Goal: Task Accomplishment & Management: Use online tool/utility

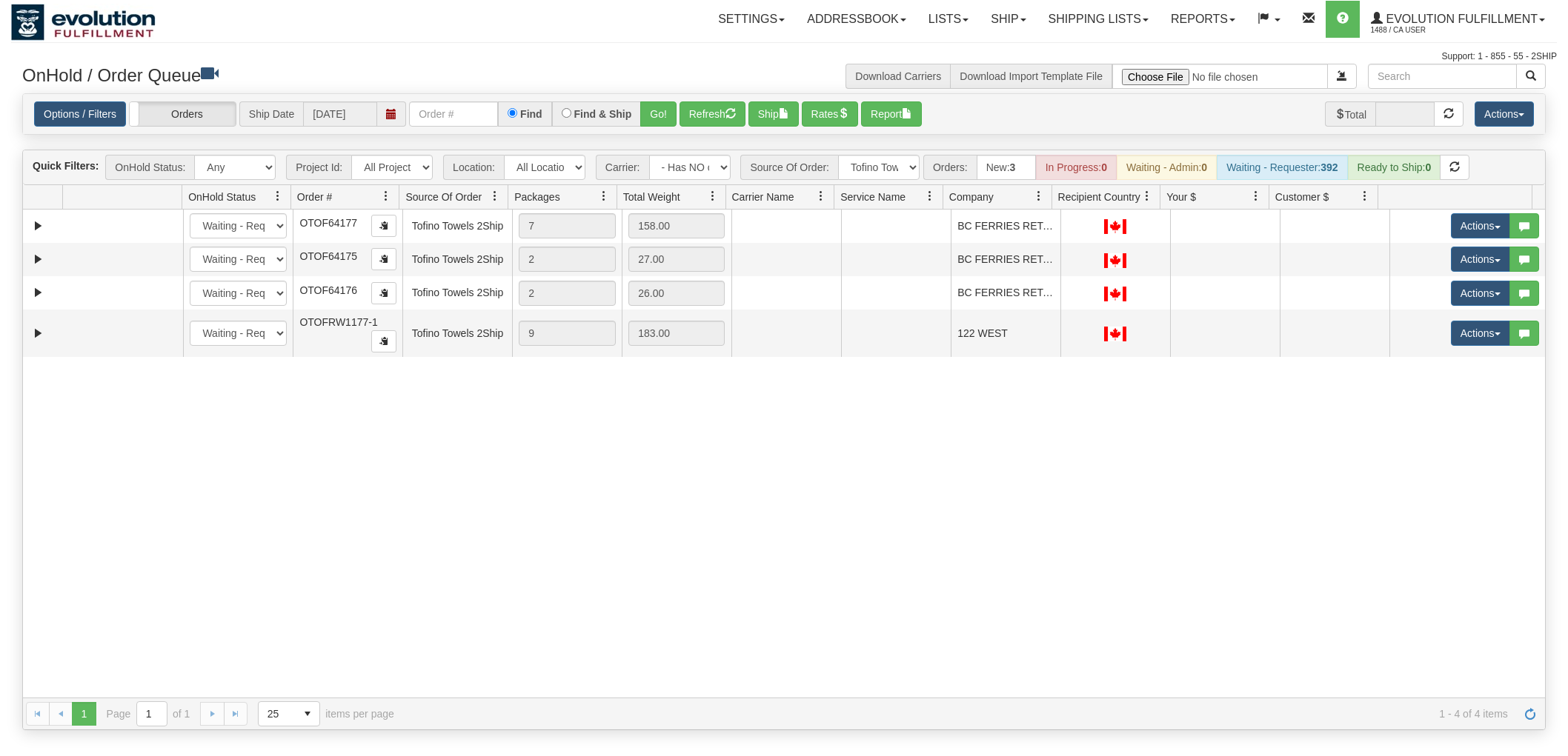
select select "-1"
select select "Tofino Towels 2Ship"
click at [1477, 22] on span "Evolution Fulfillment" at bounding box center [1460, 18] width 155 height 12
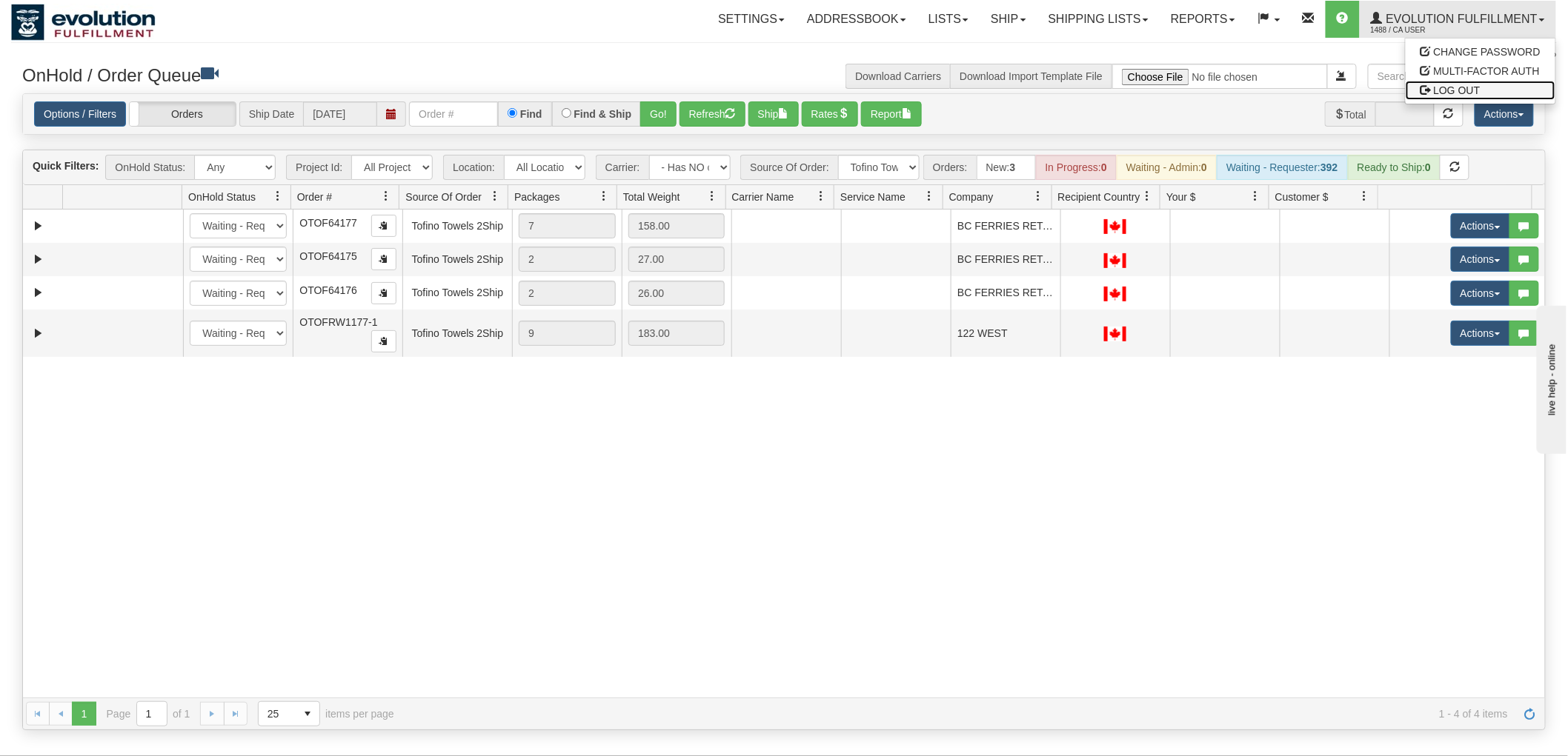
click at [1442, 95] on link "LOG OUT" at bounding box center [1480, 91] width 150 height 19
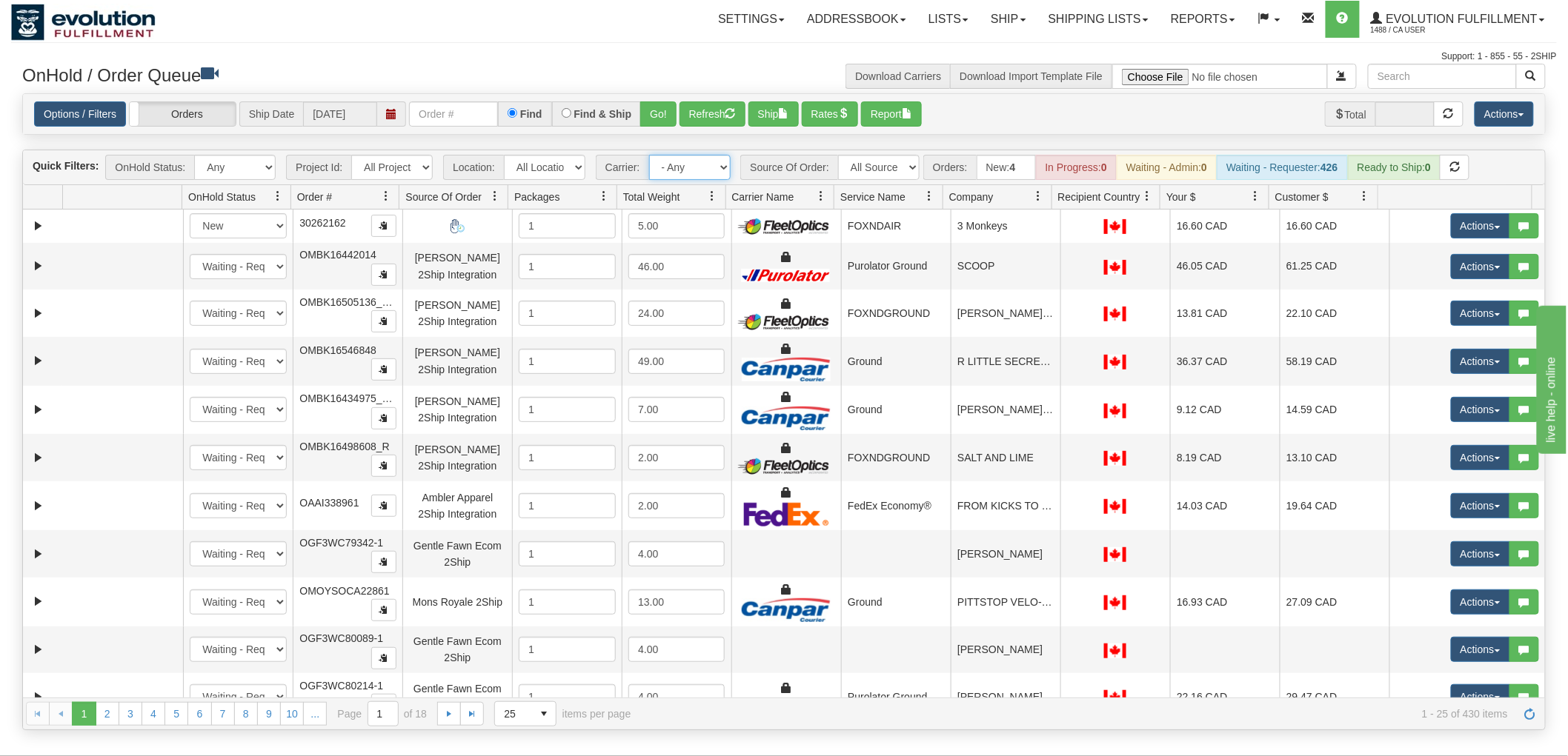
click at [693, 171] on select "- Any - Has NO carrier assigned - Has a carrier assigned FleetOptics Inc. My Ca…" at bounding box center [689, 167] width 82 height 25
select select "-1"
click at [649, 155] on select "- Any - Has NO carrier assigned - Has a carrier assigned FleetOptics Inc. My Ca…" at bounding box center [689, 167] width 82 height 25
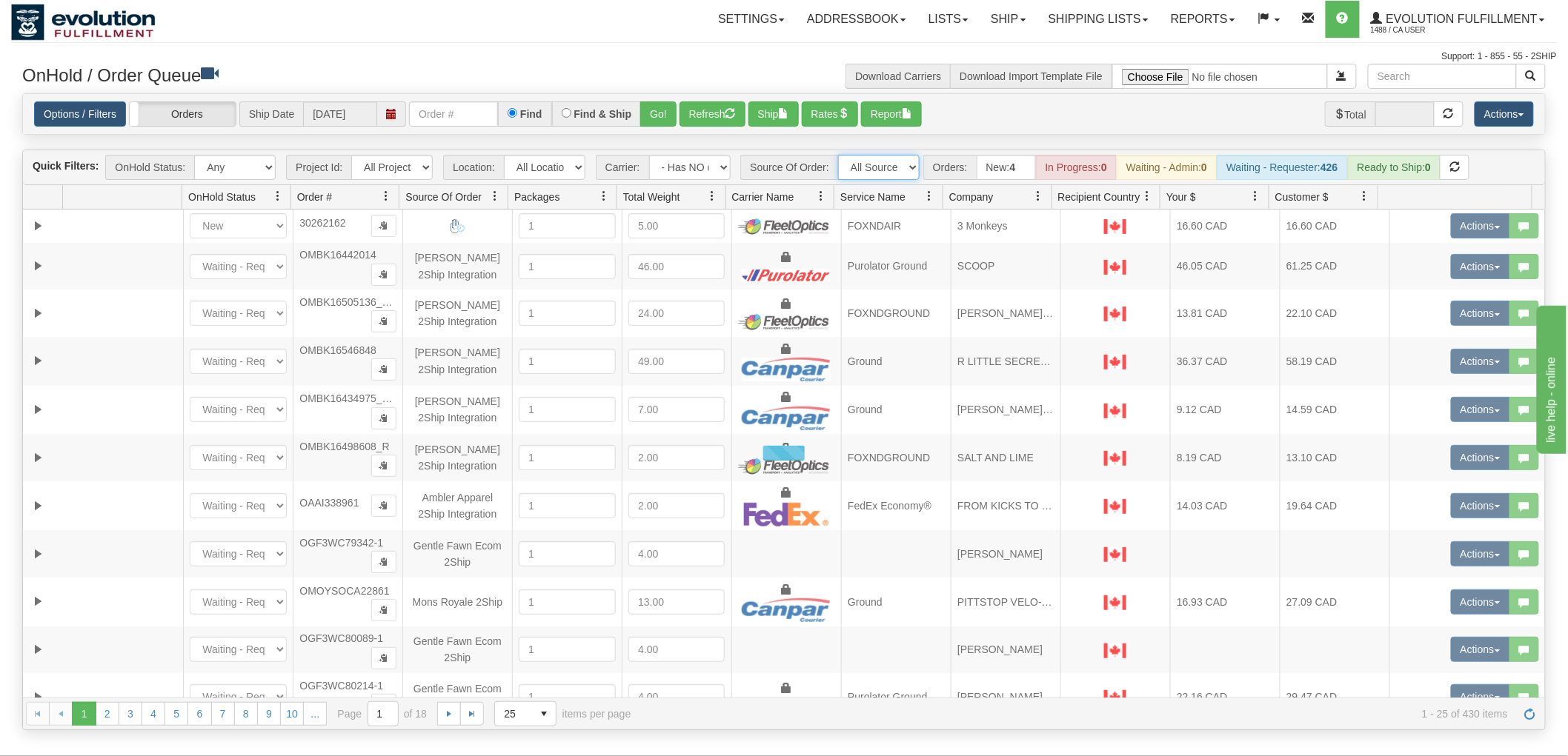
click at [873, 167] on select "All Sources AirBlaster 2Ship Integration Ambler Apparel 2Ship Integration BC [M…" at bounding box center [879, 167] width 82 height 25
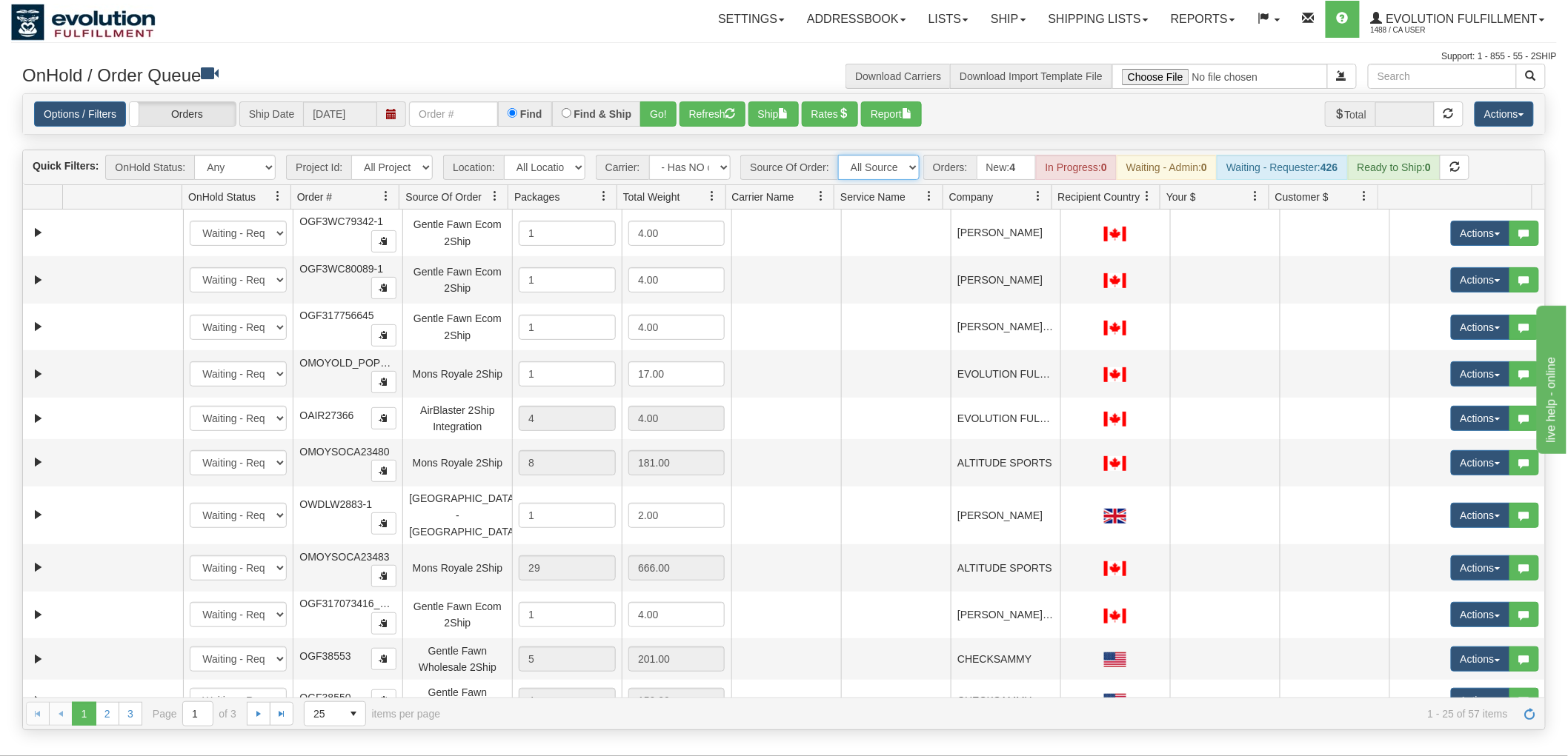
select select "Gentle Fawn Wholesale 2Ship"
click at [838, 155] on select "All Sources AirBlaster 2Ship Integration Ambler Apparel 2Ship Integration BC [M…" at bounding box center [879, 167] width 82 height 25
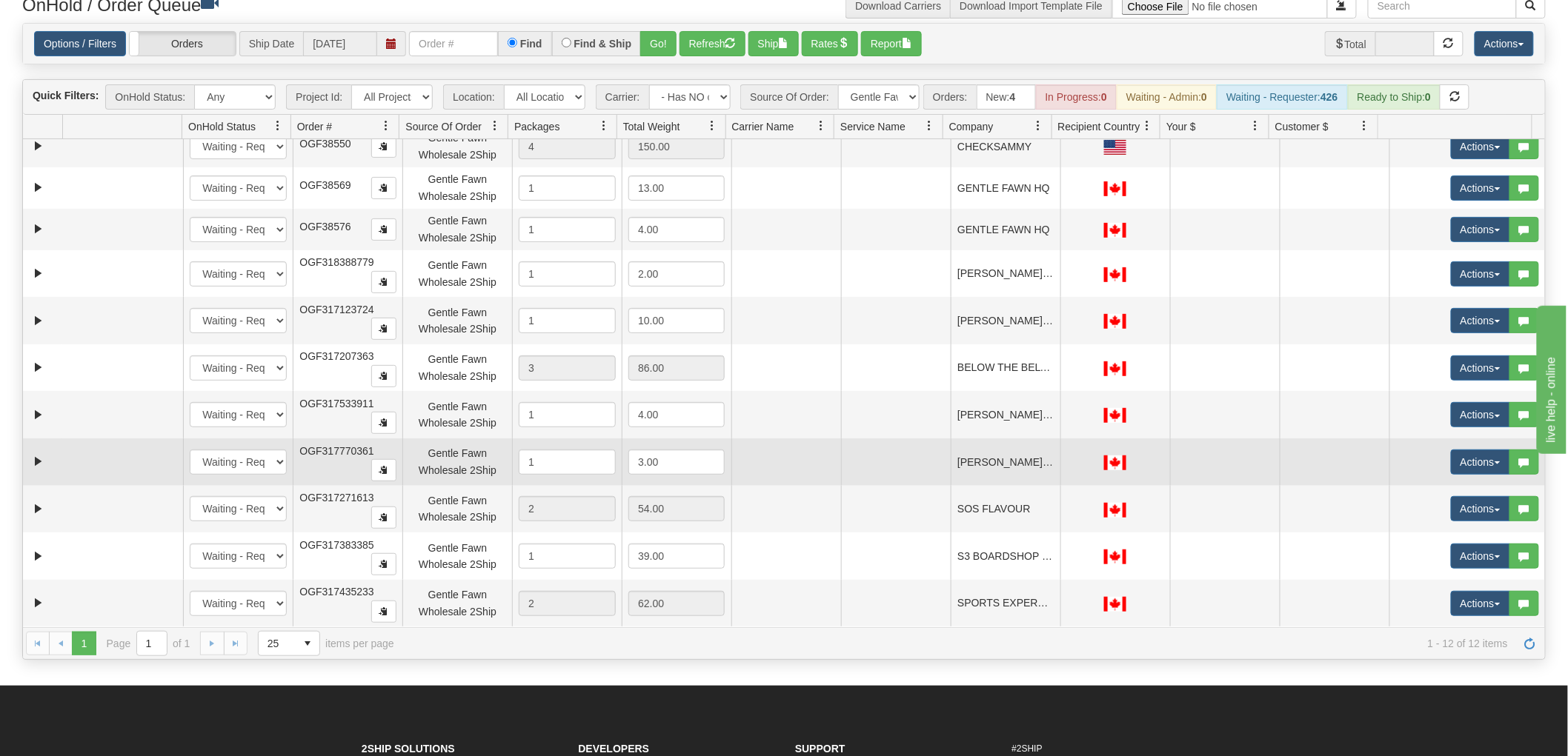
scroll to position [164, 0]
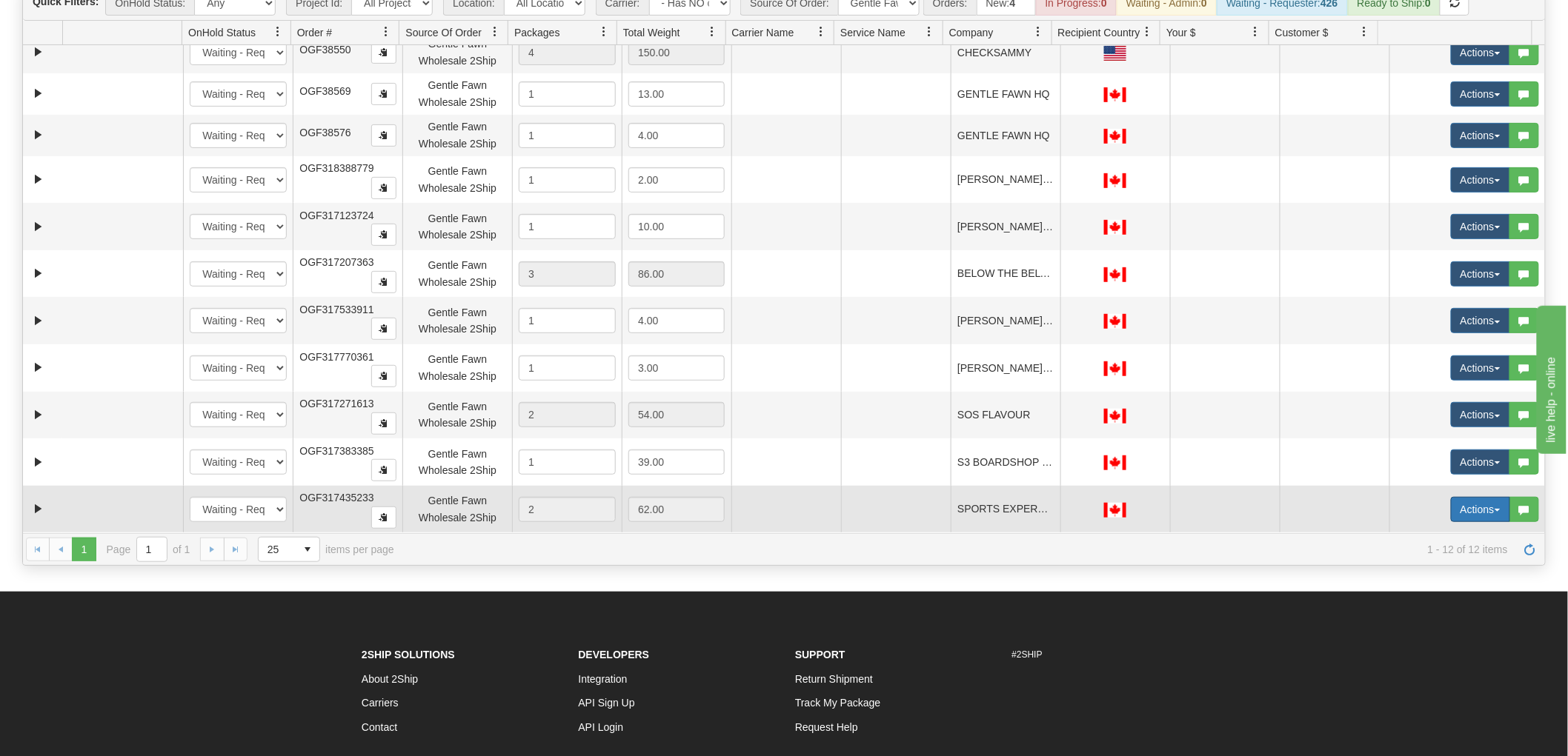
click at [1480, 507] on button "Actions" at bounding box center [1480, 509] width 59 height 25
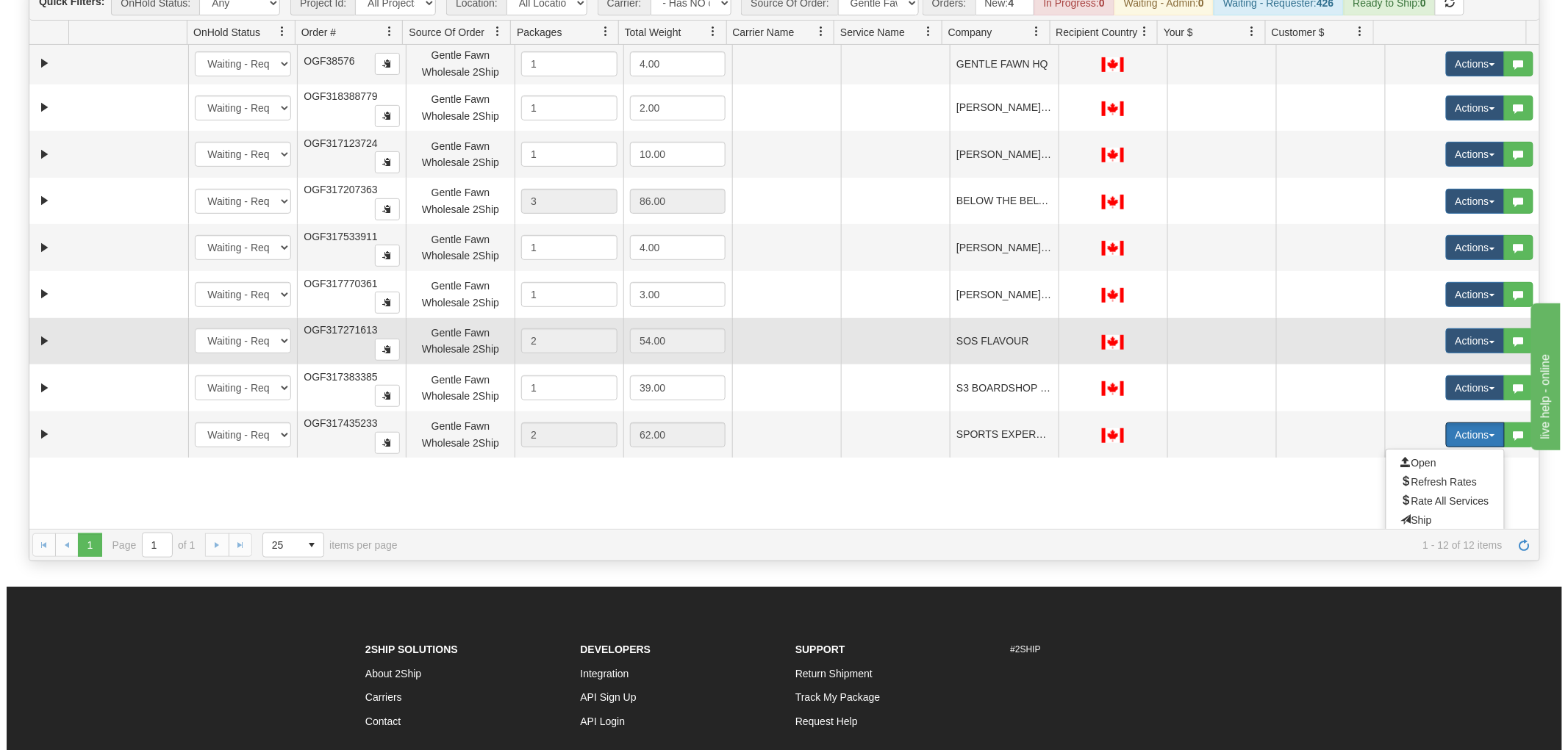
scroll to position [169, 0]
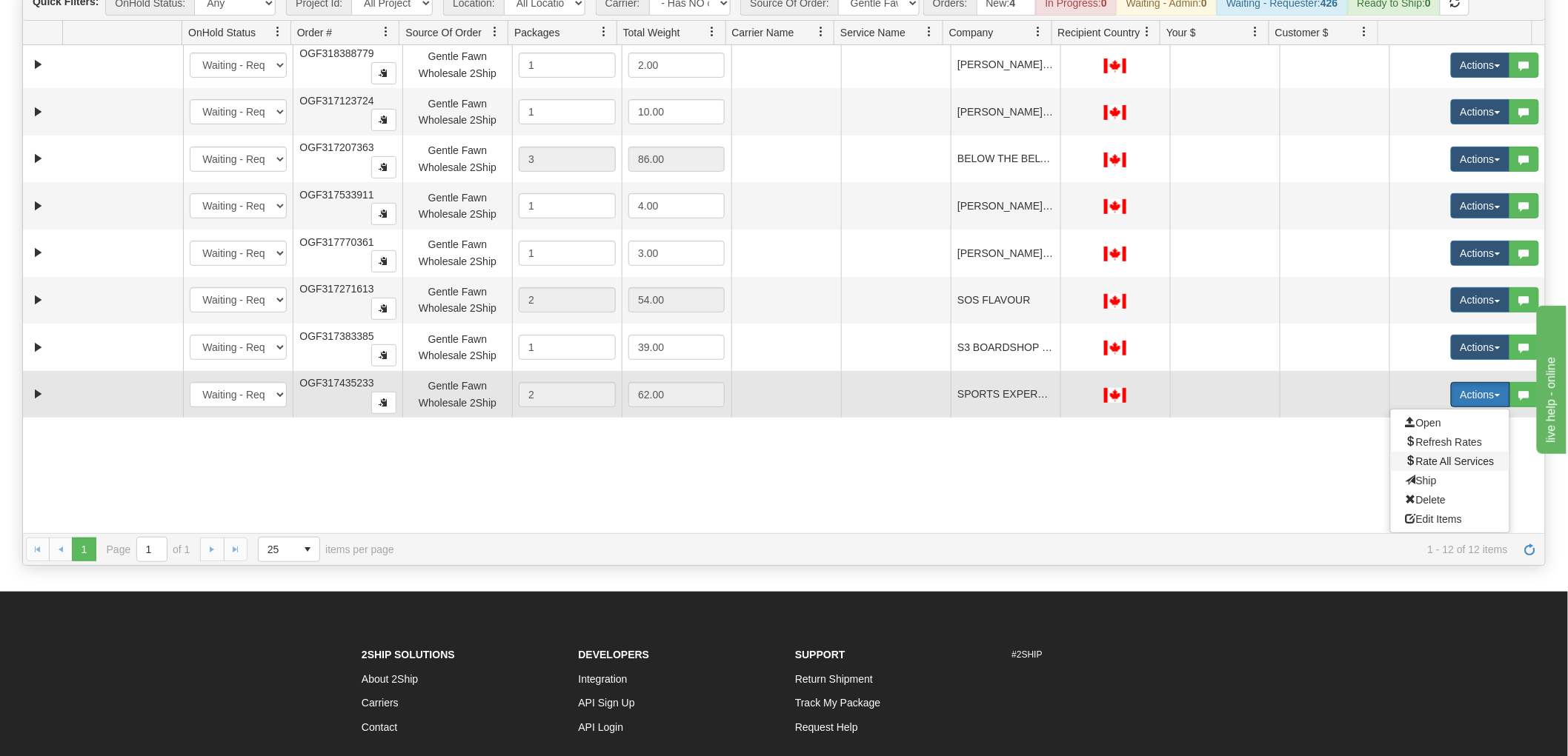
click at [1438, 459] on span "Rate All Services" at bounding box center [1449, 461] width 89 height 11
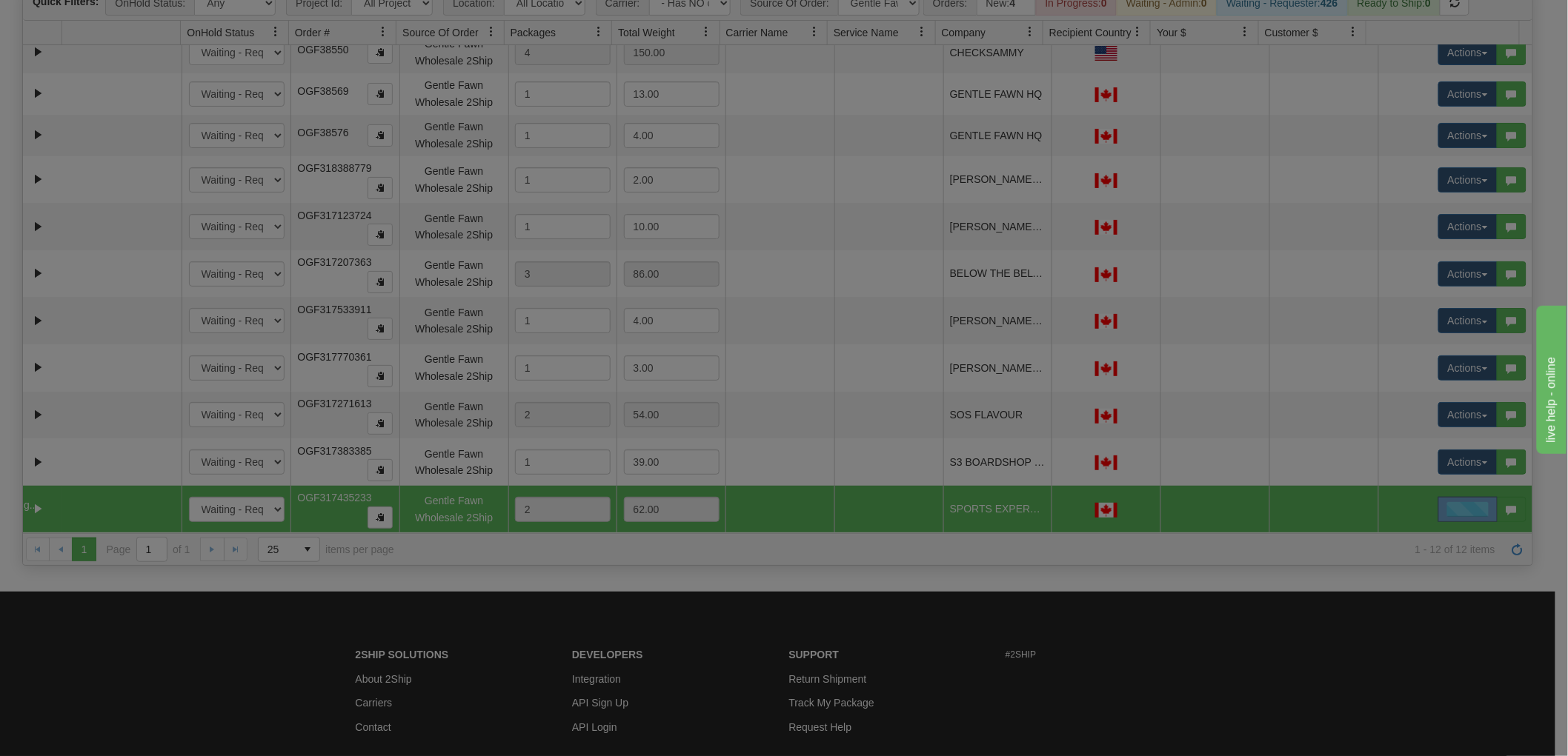
scroll to position [55, 0]
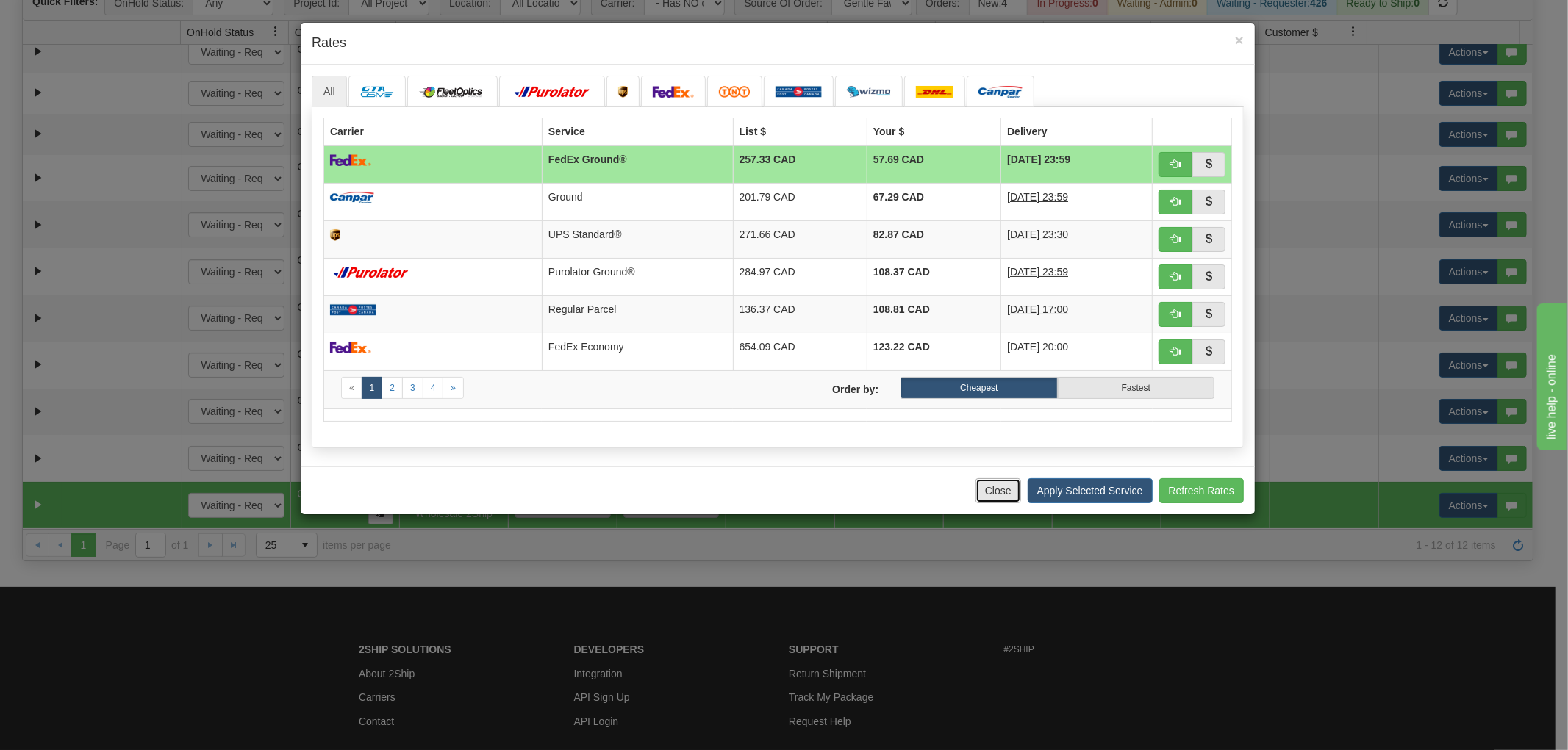
click at [996, 489] on button "Close" at bounding box center [998, 490] width 45 height 25
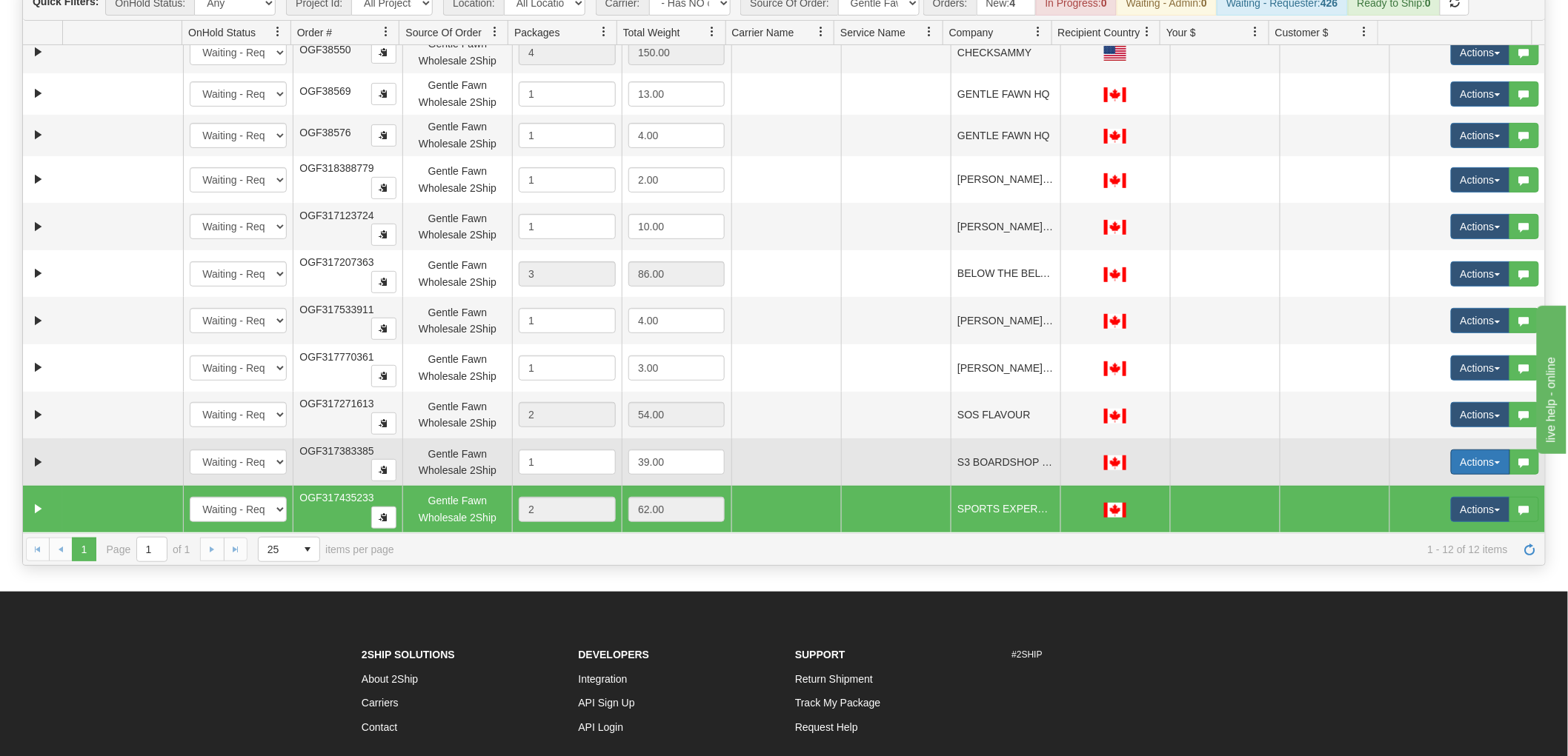
click at [1479, 465] on button "Actions" at bounding box center [1480, 462] width 59 height 25
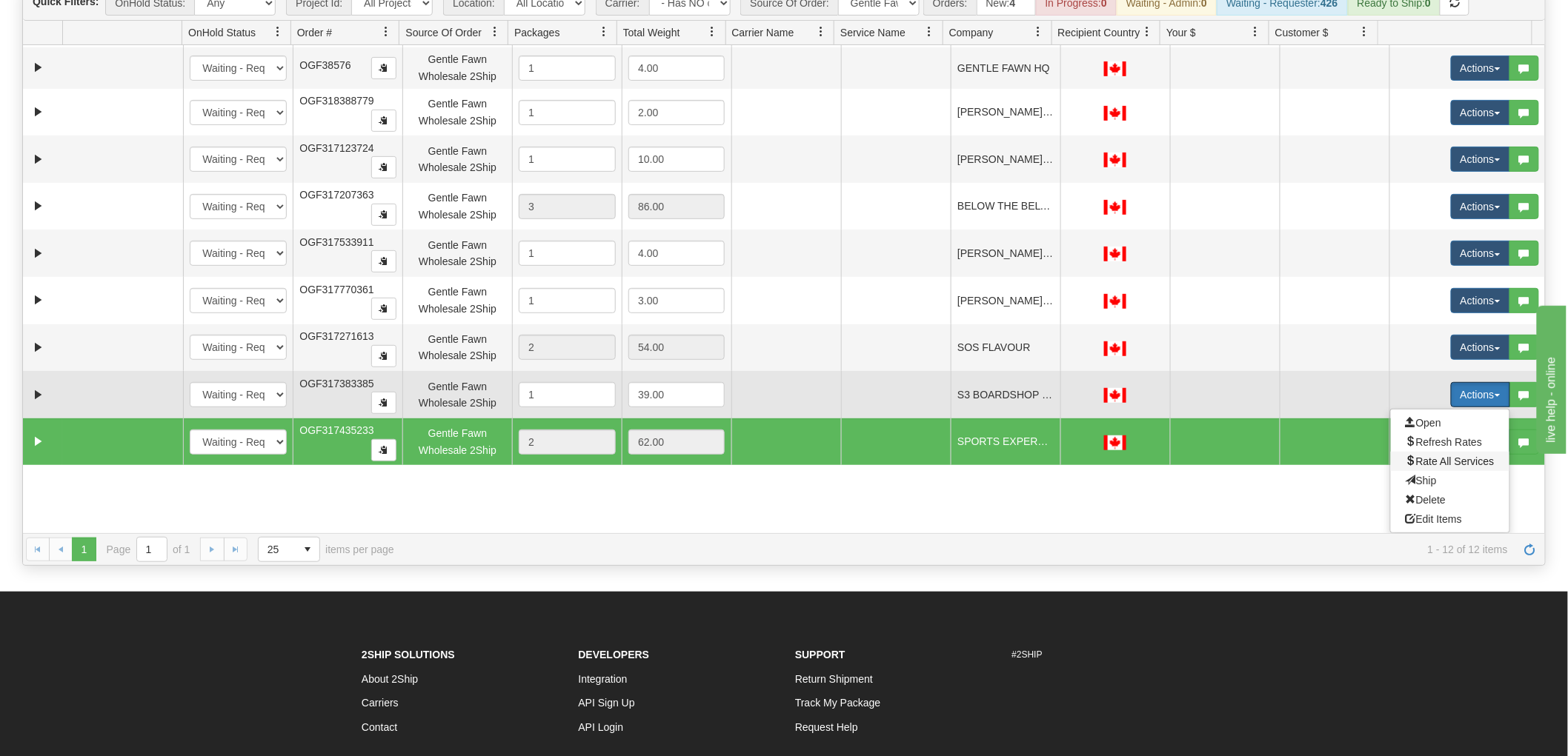
click at [1438, 457] on span "Rate All Services" at bounding box center [1449, 461] width 89 height 11
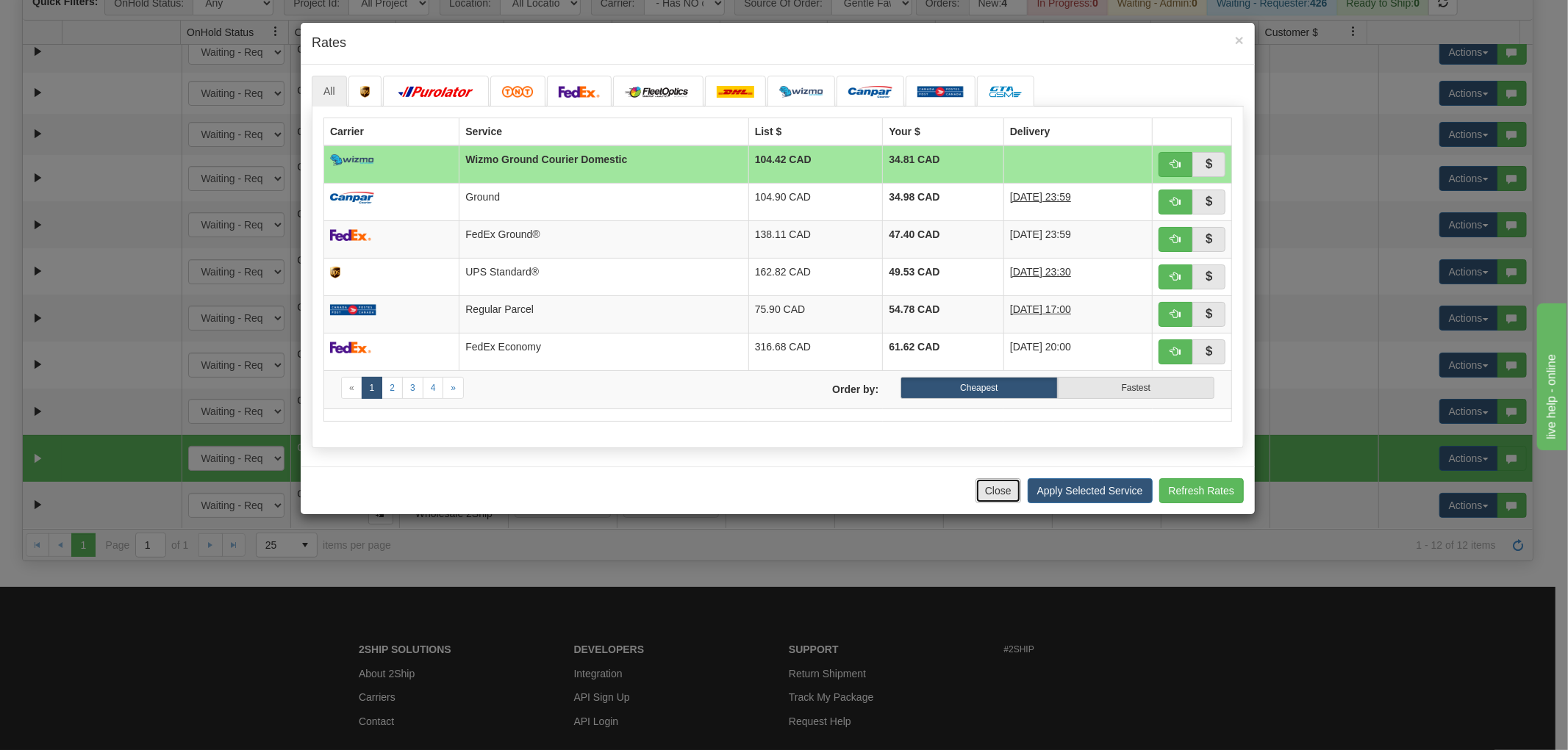
click at [1000, 497] on button "Close" at bounding box center [998, 490] width 45 height 25
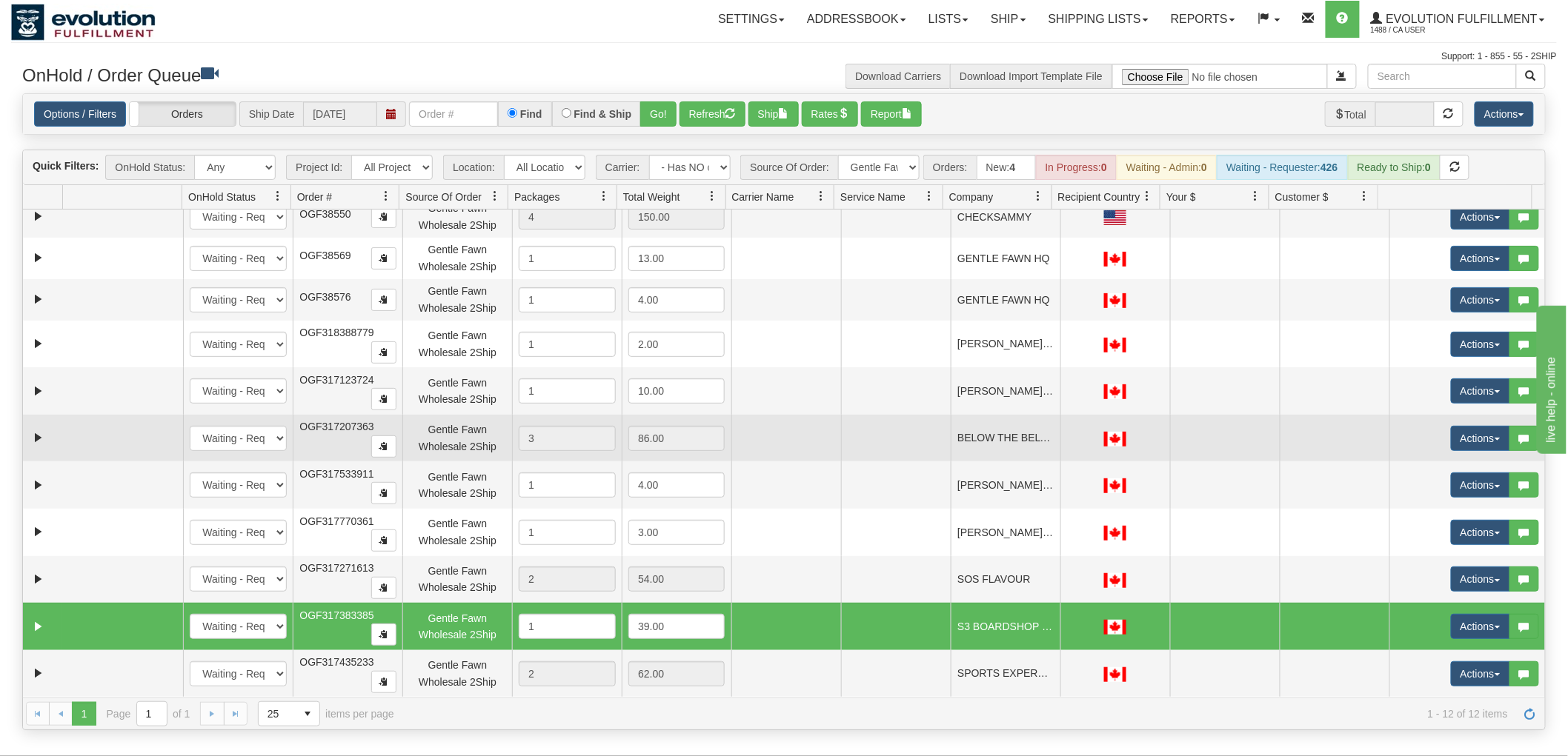
scroll to position [0, 0]
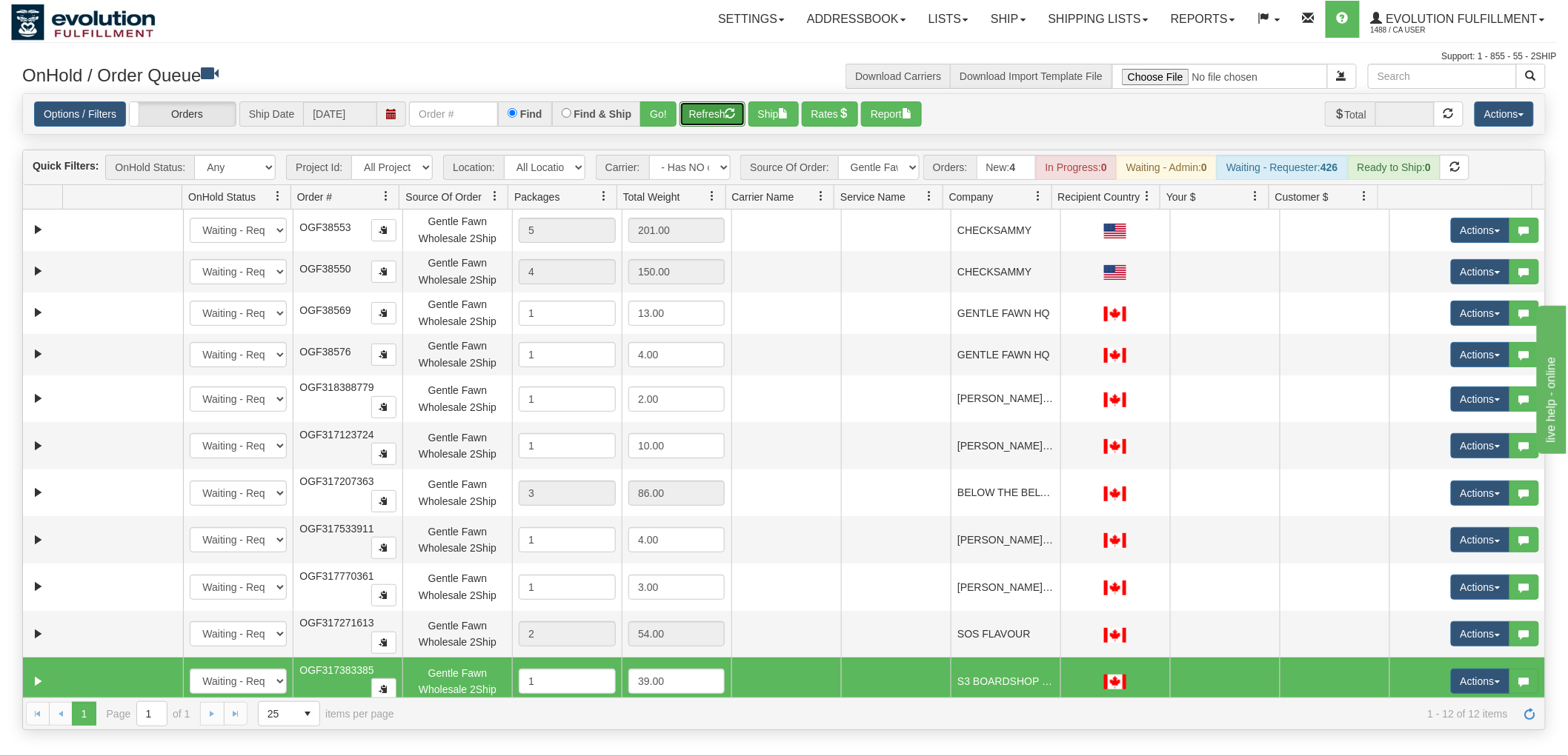
click at [707, 111] on button "Refresh" at bounding box center [712, 113] width 66 height 25
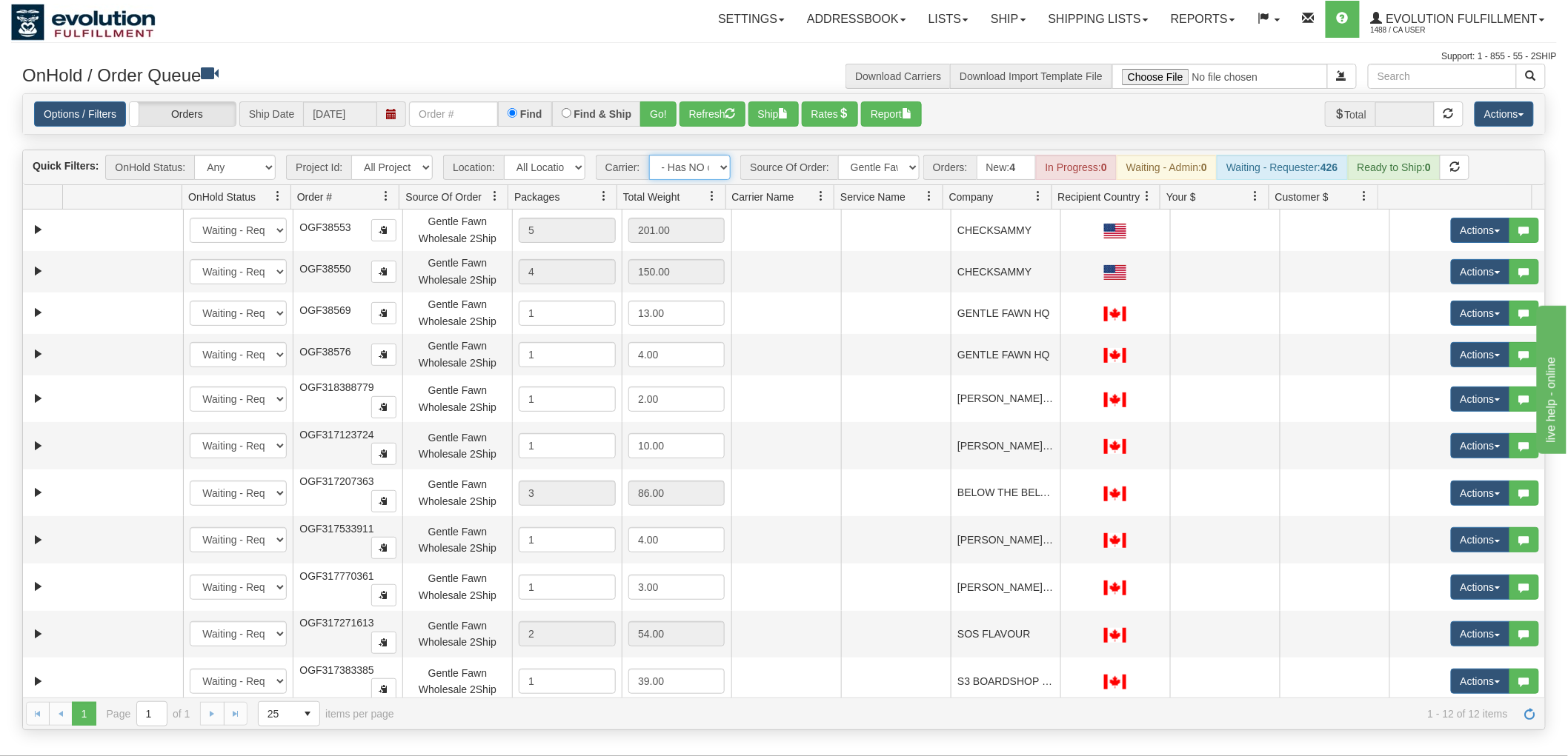
click at [686, 169] on select "- Any - Has NO carrier assigned - Has a carrier assigned FleetOptics Inc. My Ca…" at bounding box center [689, 167] width 82 height 25
select select "grid toolbar"
click at [649, 155] on select "- Any - Has NO carrier assigned - Has a carrier assigned FleetOptics Inc. My Ca…" at bounding box center [689, 167] width 82 height 25
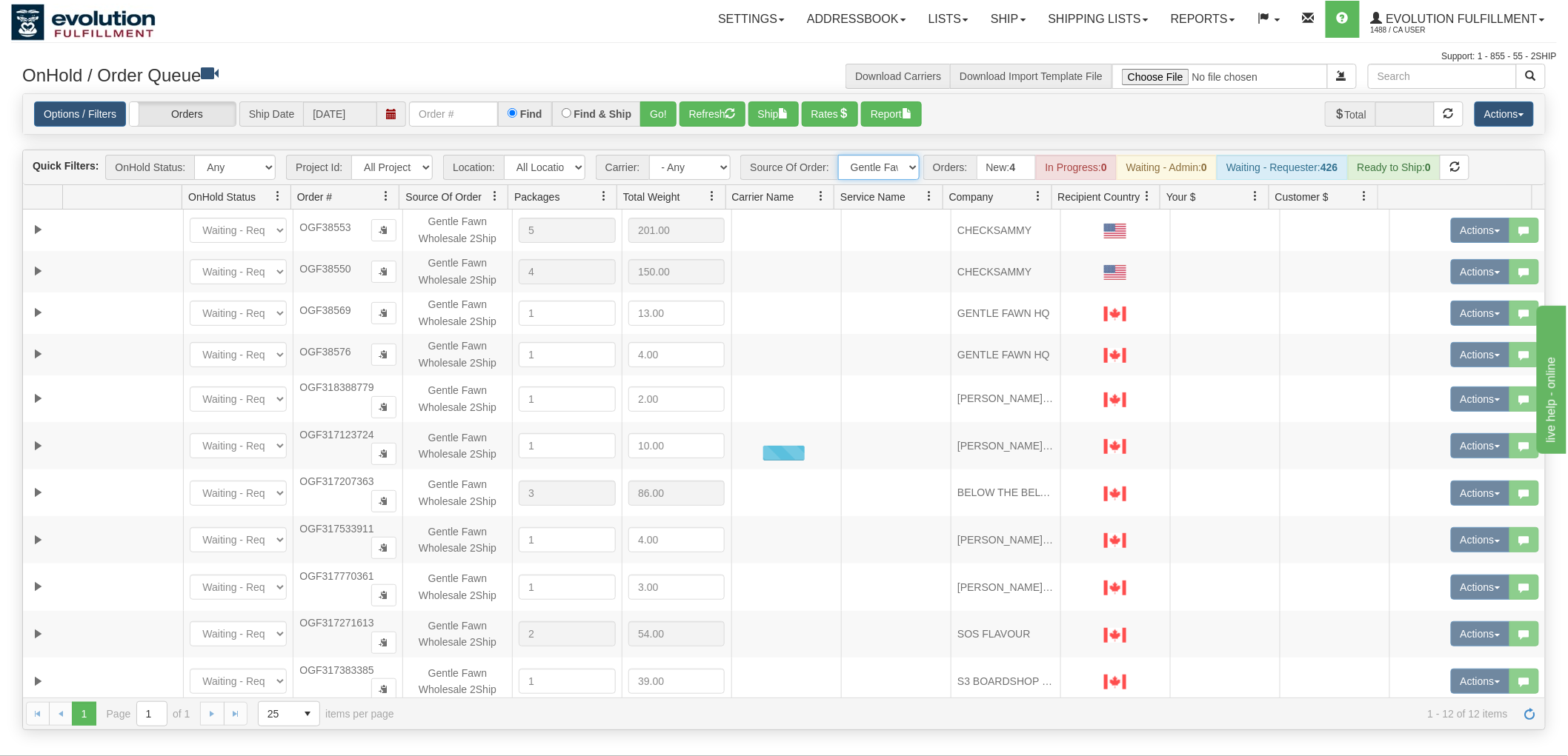
click at [882, 167] on select "All Sources AirBlaster 2Ship Integration Ambler Apparel 2Ship Integration BC [M…" at bounding box center [879, 167] width 82 height 25
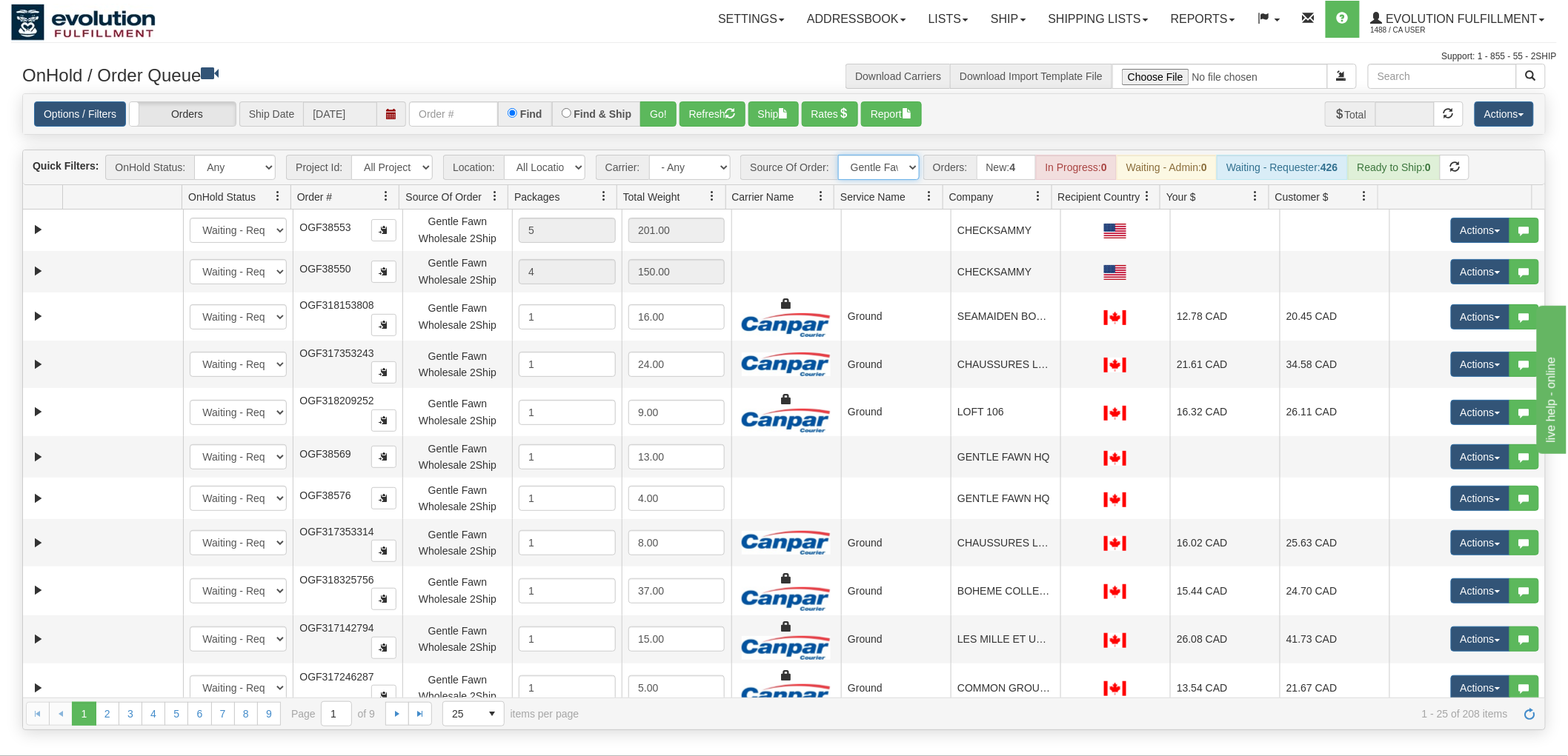
select select "grid toolbar"
click at [838, 155] on select "All Sources AirBlaster 2Ship Integration Ambler Apparel 2Ship Integration BC [M…" at bounding box center [879, 167] width 82 height 25
